Goal: Task Accomplishment & Management: Manage account settings

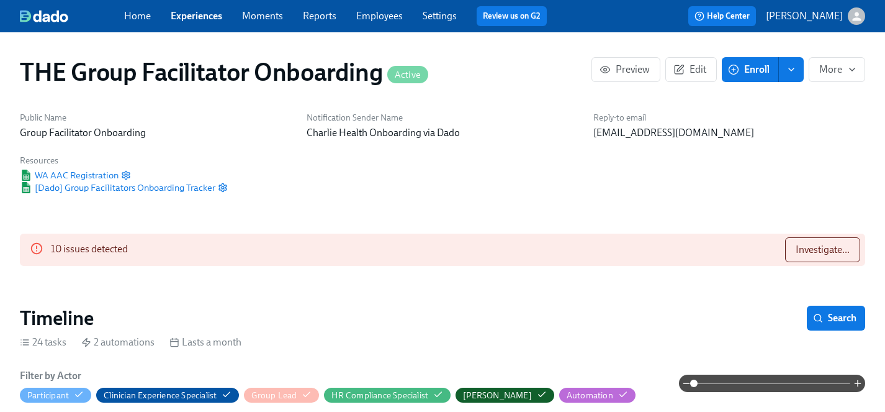
scroll to position [1064, 0]
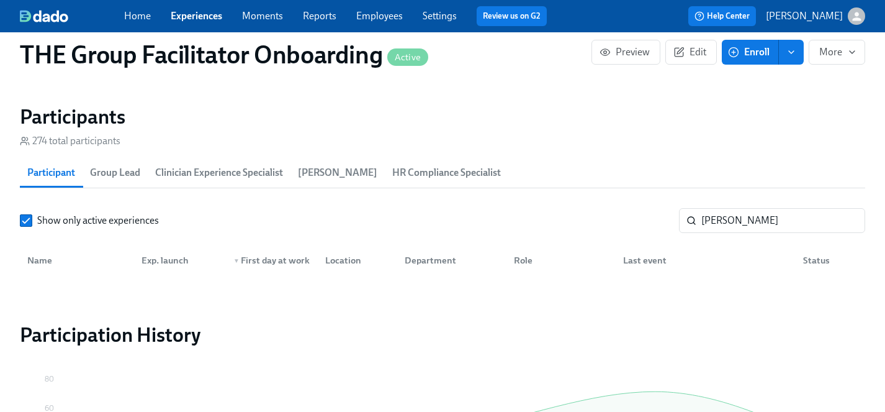
click at [190, 19] on link "Experiences" at bounding box center [197, 16] width 52 height 12
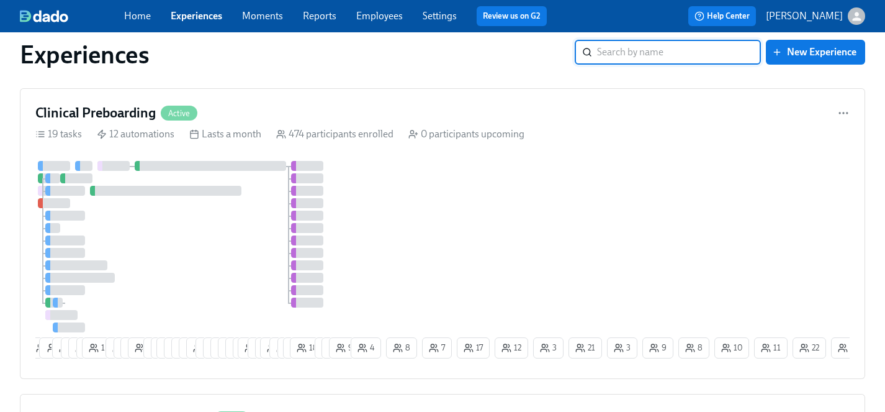
scroll to position [472, 0]
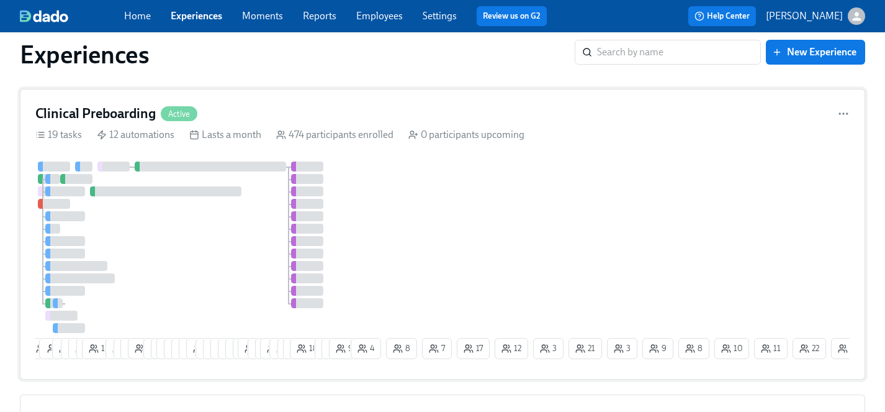
click at [199, 242] on div at bounding box center [191, 246] width 313 height 171
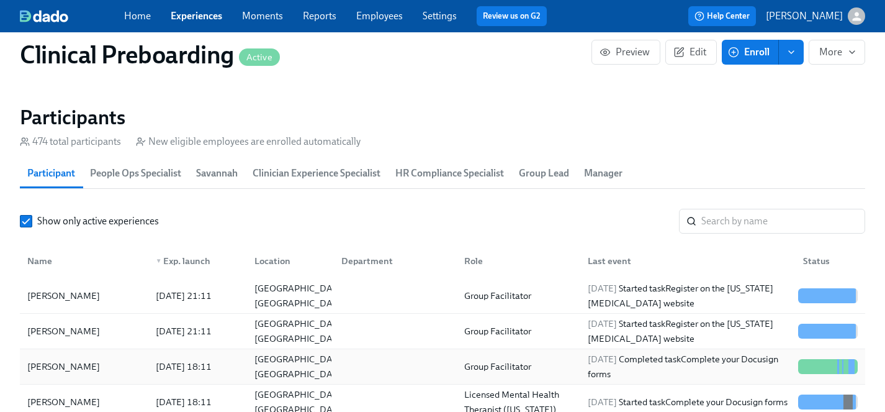
click at [58, 364] on div "[PERSON_NAME]" at bounding box center [63, 366] width 83 height 15
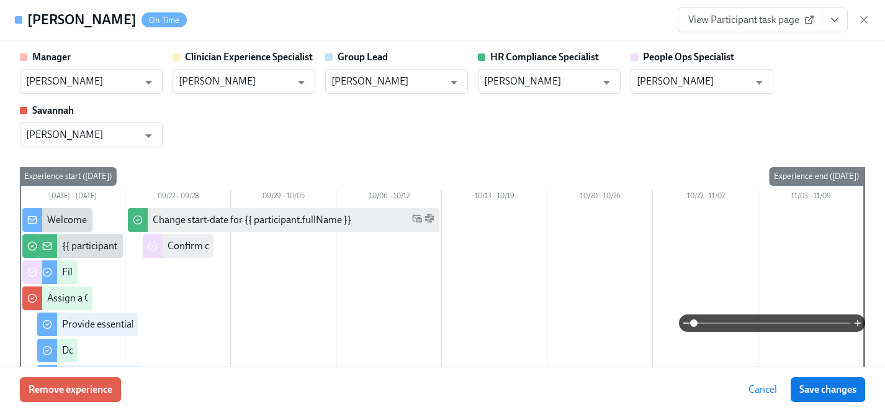
click at [738, 19] on span "View Participant task page" at bounding box center [751, 20] width 124 height 12
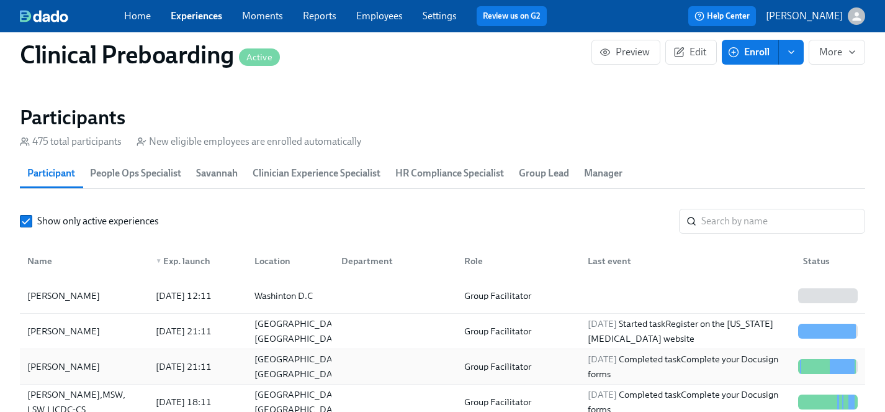
scroll to position [0, 15428]
click at [191, 14] on link "Experiences" at bounding box center [197, 16] width 52 height 12
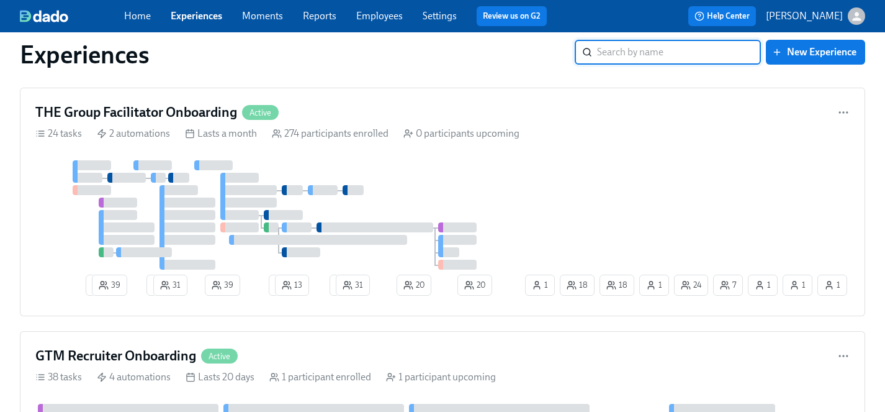
scroll to position [1766, 0]
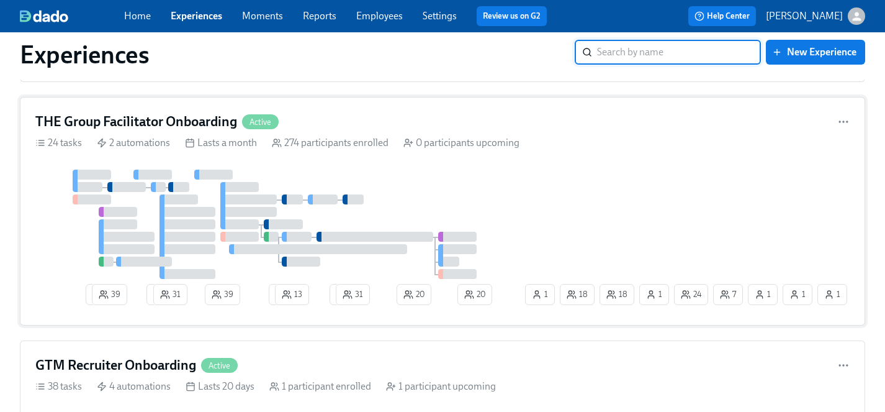
click at [455, 196] on div at bounding box center [278, 223] width 487 height 109
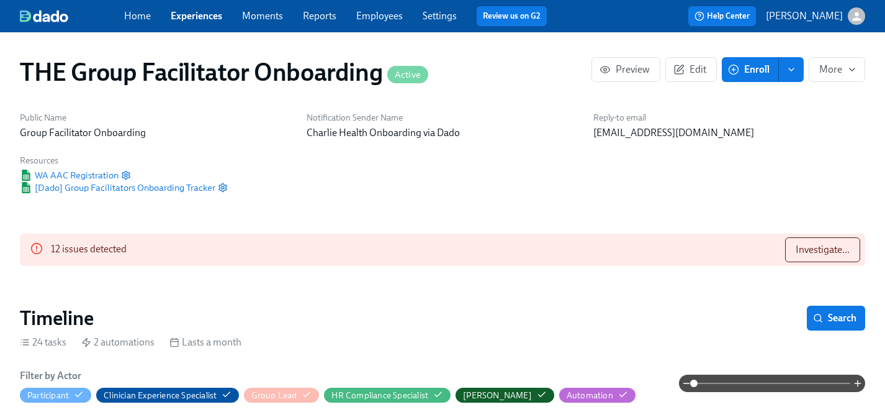
scroll to position [1126, 0]
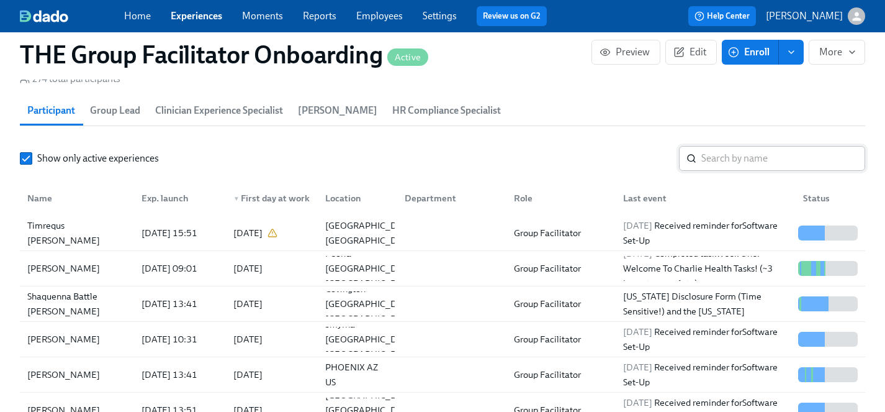
click at [755, 156] on input "search" at bounding box center [784, 158] width 164 height 25
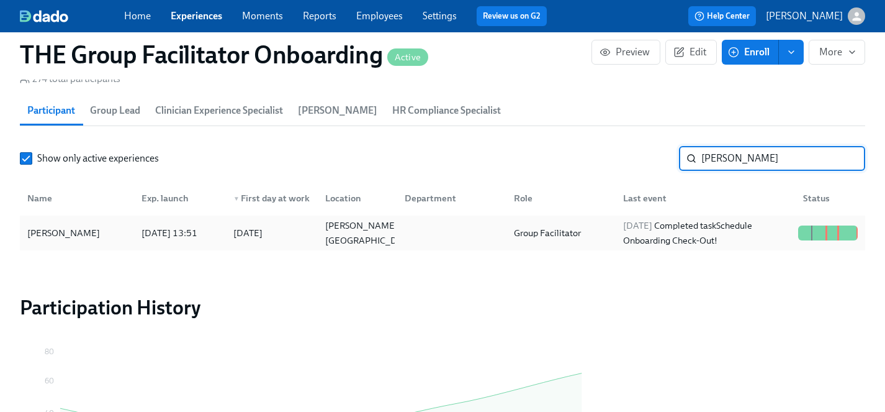
type input "[PERSON_NAME]"
click at [78, 233] on div "[PERSON_NAME]" at bounding box center [63, 232] width 83 height 15
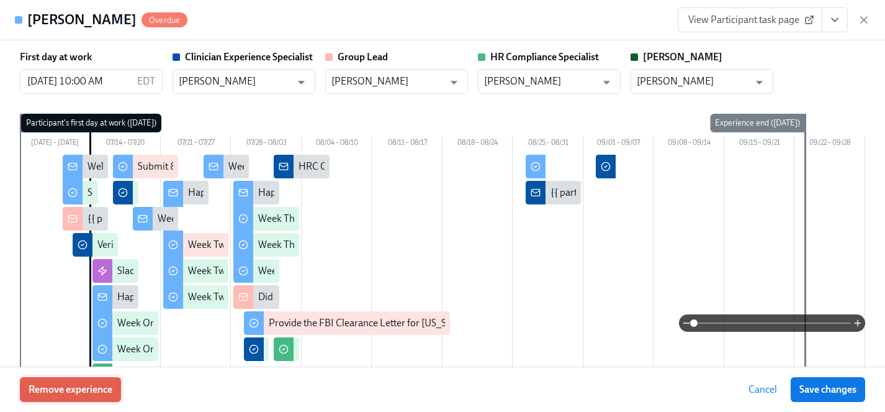
click at [86, 392] on span "Remove experience" at bounding box center [71, 389] width 84 height 12
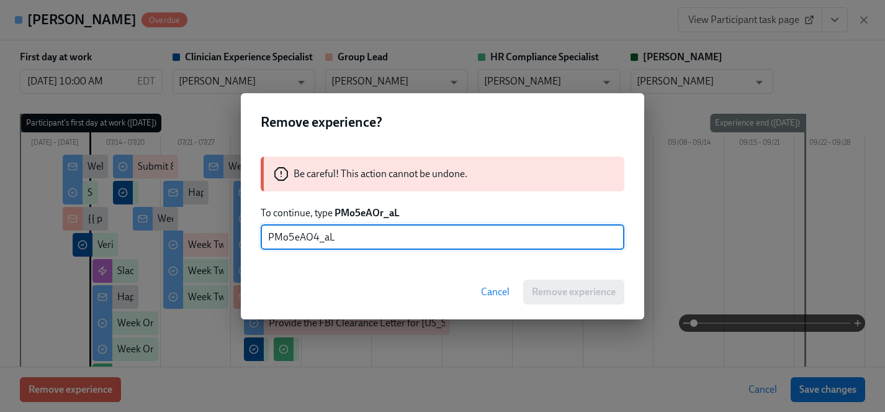
click at [317, 237] on input "PMo5eAO4_aL" at bounding box center [443, 237] width 364 height 25
type input "PMo5eAOr_aL"
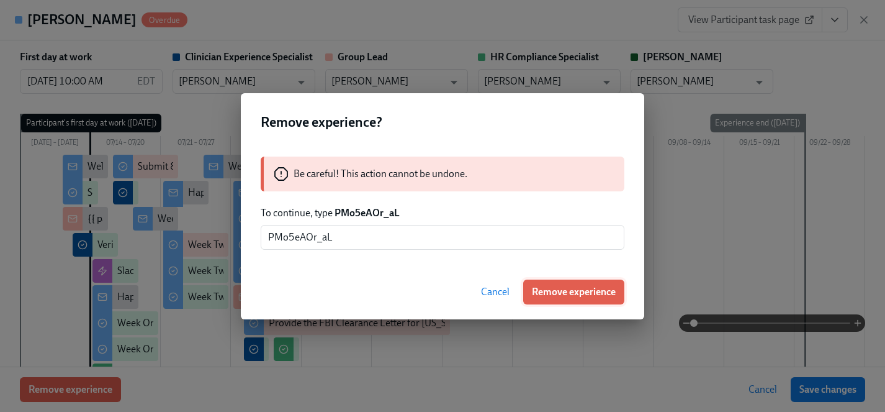
click at [576, 291] on span "Remove experience" at bounding box center [574, 292] width 84 height 12
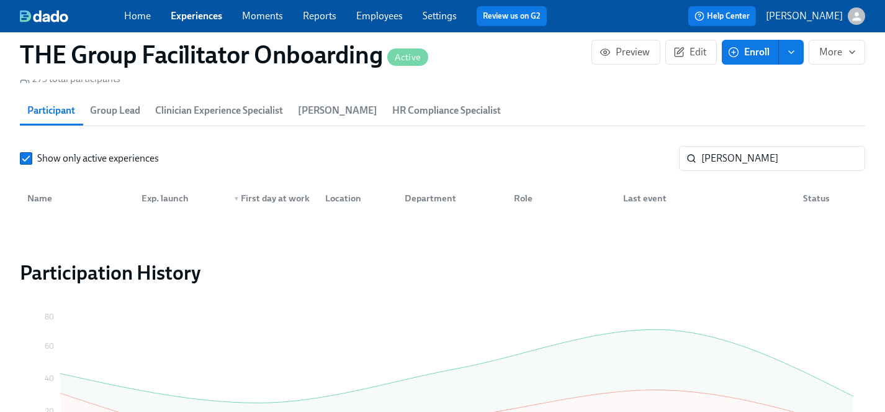
scroll to position [0, 17782]
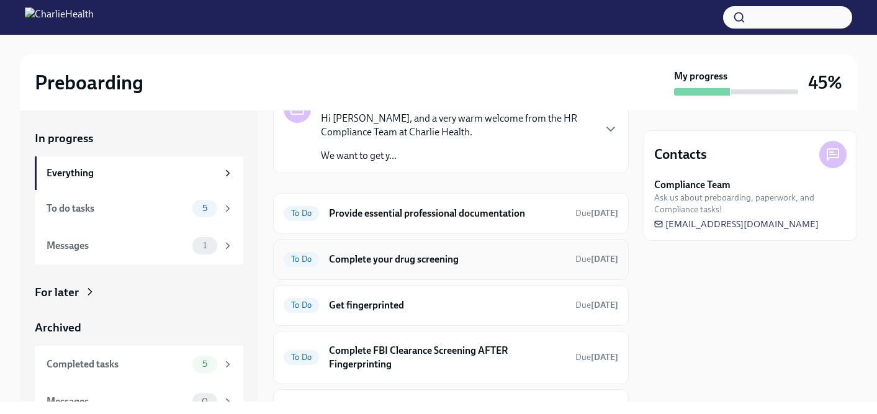
scroll to position [52, 0]
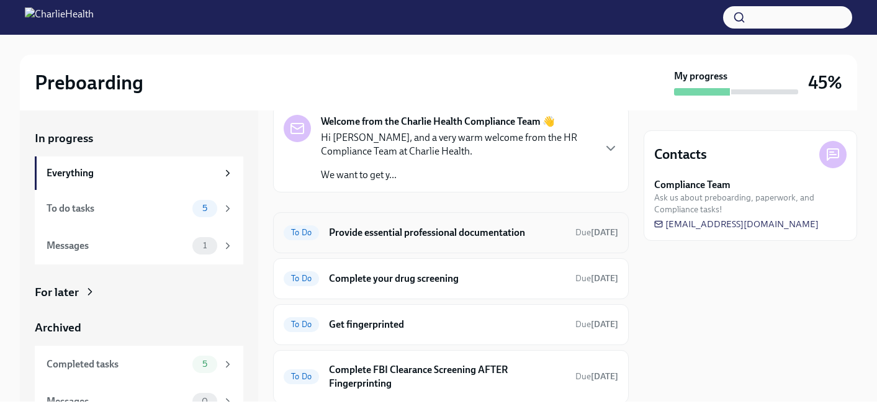
click at [398, 227] on h6 "Provide essential professional documentation" at bounding box center [447, 233] width 237 height 14
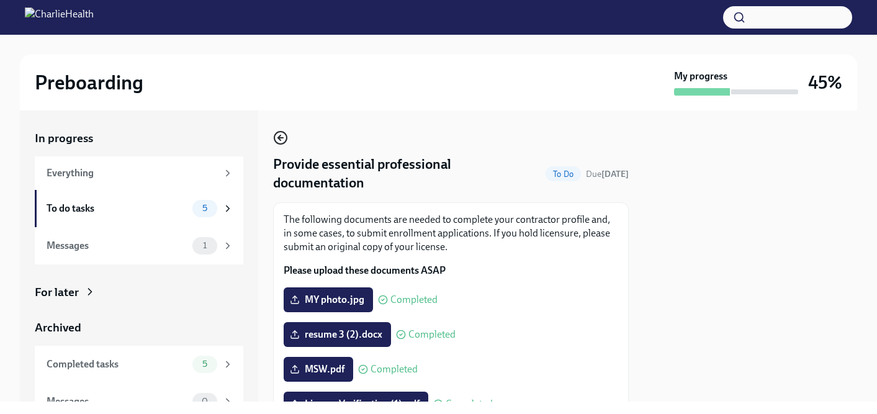
click at [281, 133] on icon "button" at bounding box center [280, 137] width 15 height 15
